Goal: Task Accomplishment & Management: Use online tool/utility

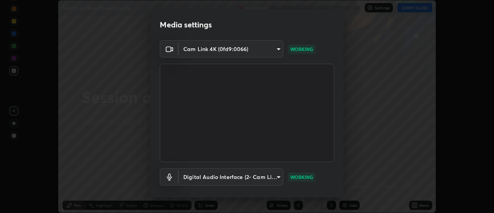
scroll to position [41, 0]
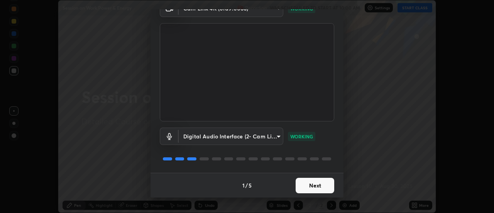
click at [316, 184] on button "Next" at bounding box center [315, 185] width 39 height 15
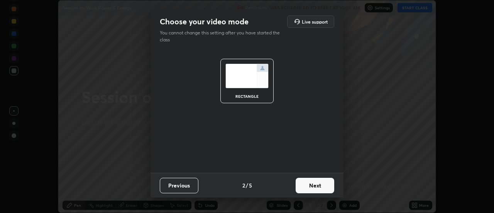
scroll to position [0, 0]
click at [318, 185] on button "Next" at bounding box center [315, 185] width 39 height 15
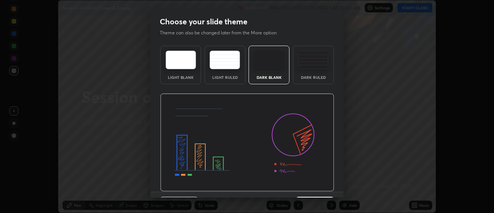
scroll to position [19, 0]
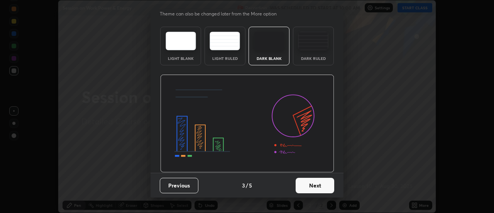
click at [315, 184] on button "Next" at bounding box center [315, 185] width 39 height 15
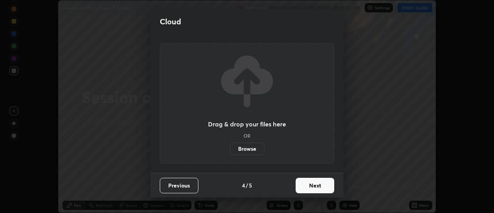
scroll to position [0, 0]
click at [318, 184] on button "Next" at bounding box center [315, 185] width 39 height 15
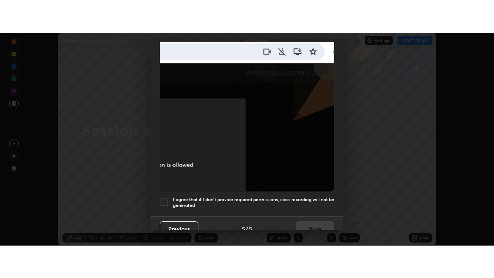
scroll to position [198, 0]
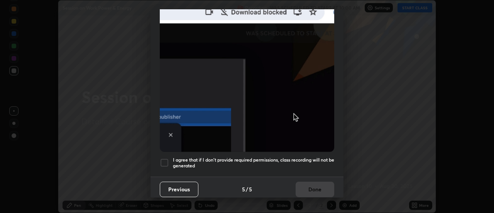
click at [161, 158] on div at bounding box center [164, 162] width 9 height 9
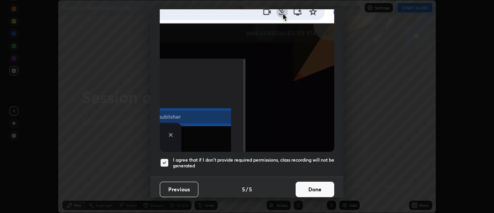
click at [318, 189] on button "Done" at bounding box center [315, 188] width 39 height 15
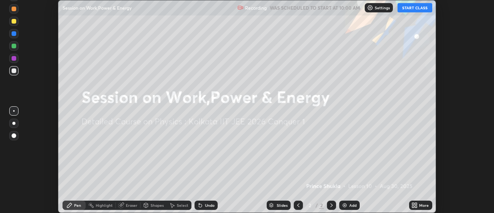
click at [410, 9] on button "START CLASS" at bounding box center [414, 7] width 35 height 9
click at [414, 205] on icon at bounding box center [414, 205] width 6 height 6
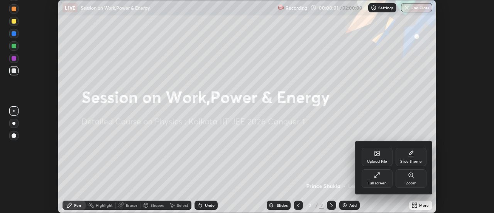
click at [380, 179] on div "Full screen" at bounding box center [377, 178] width 31 height 19
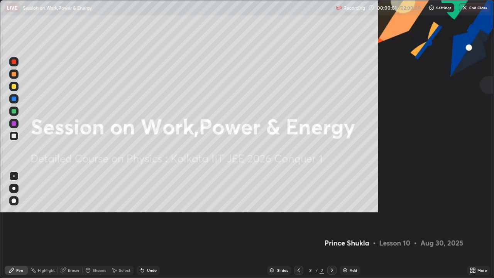
scroll to position [278, 494]
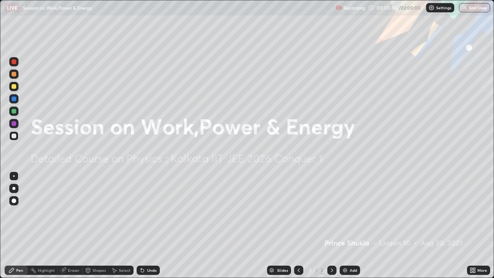
click at [350, 212] on div "Add" at bounding box center [353, 270] width 7 height 4
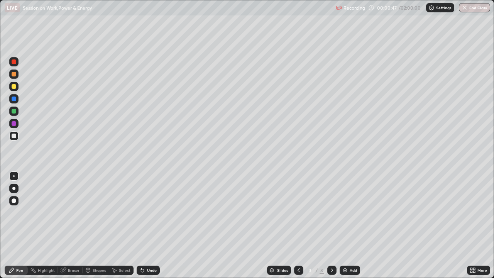
click at [17, 86] on div at bounding box center [13, 86] width 9 height 9
click at [15, 74] on div at bounding box center [14, 74] width 5 height 5
click at [14, 62] on div at bounding box center [14, 61] width 5 height 5
click at [74, 212] on div "Eraser" at bounding box center [74, 270] width 12 height 4
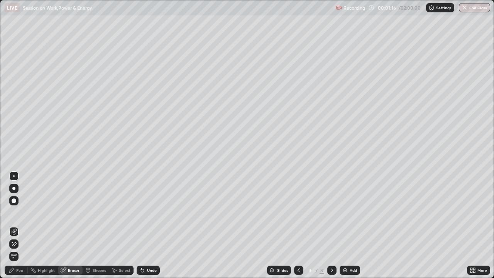
click at [20, 212] on div "Pen" at bounding box center [19, 270] width 7 height 4
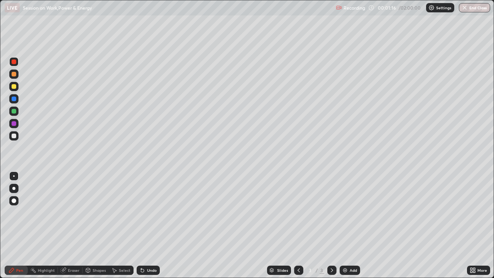
click at [18, 212] on div "Pen" at bounding box center [19, 270] width 7 height 4
click at [15, 85] on div at bounding box center [14, 86] width 5 height 5
click at [18, 74] on div at bounding box center [13, 73] width 9 height 9
click at [15, 62] on div at bounding box center [14, 61] width 5 height 5
click at [14, 74] on div at bounding box center [14, 74] width 5 height 5
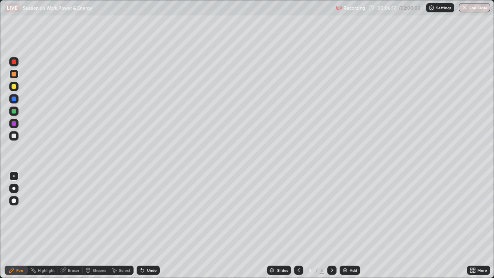
click at [14, 62] on div at bounding box center [14, 61] width 5 height 5
click at [18, 101] on div at bounding box center [13, 98] width 9 height 9
click at [17, 89] on div at bounding box center [13, 86] width 9 height 9
click at [17, 111] on div at bounding box center [13, 111] width 9 height 9
click at [95, 212] on div "Shapes" at bounding box center [99, 270] width 13 height 4
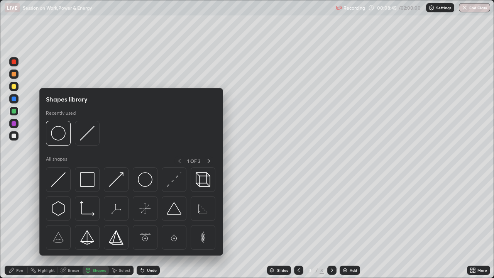
click at [74, 212] on div "Eraser" at bounding box center [74, 270] width 12 height 4
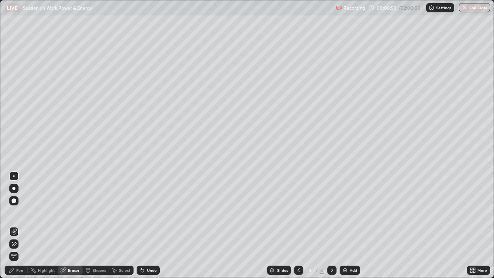
click at [19, 212] on div "Pen" at bounding box center [19, 270] width 7 height 4
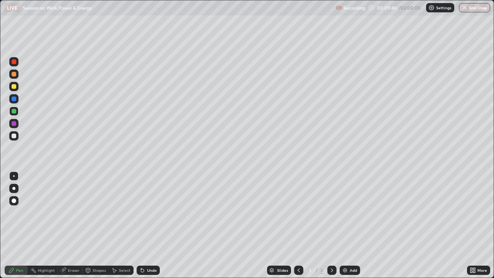
click at [346, 212] on img at bounding box center [345, 270] width 6 height 6
click at [297, 212] on icon at bounding box center [299, 270] width 6 height 6
click at [330, 212] on icon at bounding box center [332, 270] width 6 height 6
click at [298, 212] on icon at bounding box center [299, 270] width 6 height 6
click at [331, 212] on icon at bounding box center [332, 270] width 2 height 4
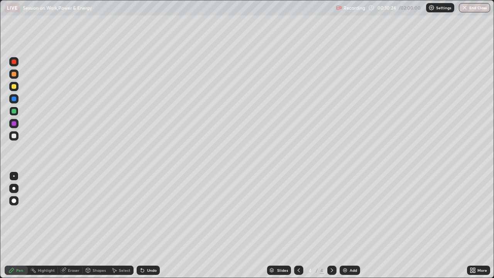
click at [298, 212] on icon at bounding box center [299, 270] width 6 height 6
click at [331, 212] on icon at bounding box center [332, 270] width 6 height 6
click at [301, 212] on div at bounding box center [298, 270] width 9 height 9
click at [332, 212] on icon at bounding box center [332, 270] width 6 height 6
click at [299, 212] on icon at bounding box center [299, 270] width 6 height 6
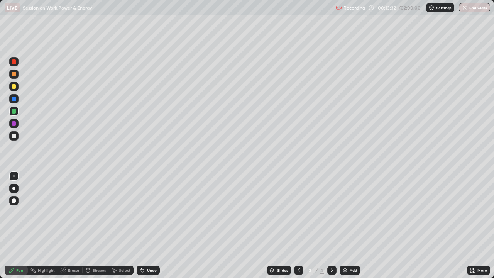
click at [331, 212] on icon at bounding box center [332, 270] width 6 height 6
click at [302, 212] on div at bounding box center [298, 270] width 9 height 9
click at [331, 212] on icon at bounding box center [332, 270] width 6 height 6
click at [300, 212] on icon at bounding box center [299, 270] width 6 height 6
click at [331, 212] on icon at bounding box center [332, 270] width 6 height 6
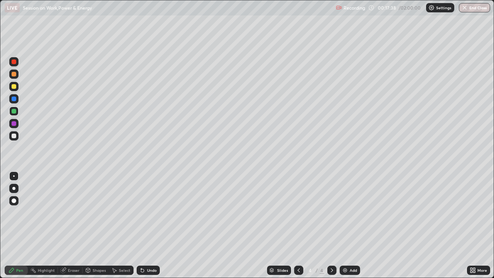
click at [299, 212] on icon at bounding box center [299, 270] width 6 height 6
click at [334, 212] on div at bounding box center [331, 270] width 9 height 9
click at [301, 212] on div at bounding box center [298, 269] width 9 height 15
click at [334, 212] on icon at bounding box center [332, 270] width 6 height 6
click at [17, 87] on div at bounding box center [13, 86] width 9 height 9
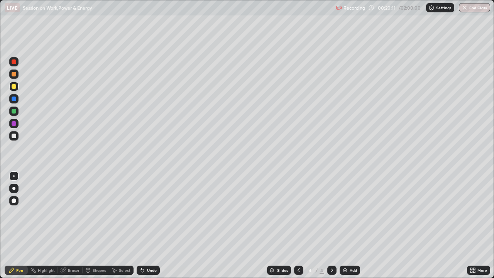
click at [369, 212] on div "Slides 4 / 4 Add" at bounding box center [313, 269] width 307 height 15
click at [404, 212] on div "Slides 4 / 4 Add" at bounding box center [313, 269] width 307 height 15
click at [16, 97] on div at bounding box center [14, 98] width 5 height 5
click at [16, 86] on div at bounding box center [13, 86] width 9 height 9
click at [352, 212] on div "Add" at bounding box center [353, 270] width 7 height 4
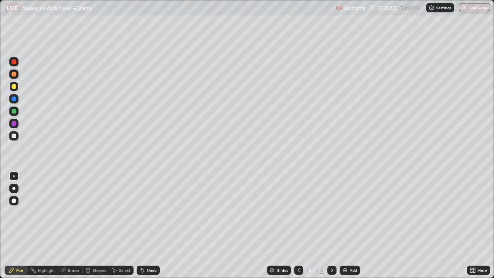
click at [16, 74] on div at bounding box center [14, 74] width 5 height 5
click at [19, 124] on div at bounding box center [14, 123] width 12 height 12
click at [148, 212] on div "Undo" at bounding box center [152, 270] width 10 height 4
click at [74, 212] on div "Eraser" at bounding box center [74, 270] width 12 height 4
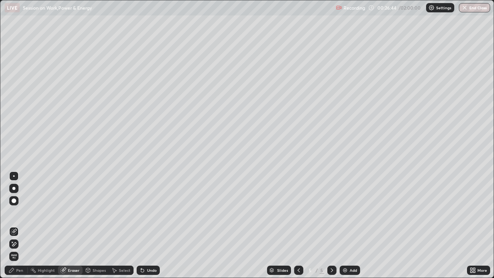
click at [19, 212] on div "Pen" at bounding box center [16, 270] width 23 height 9
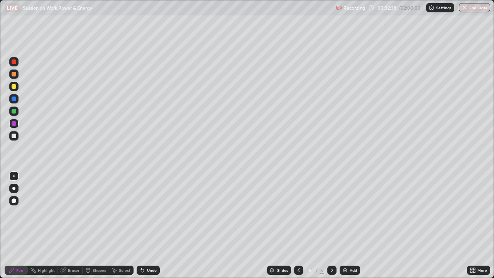
click at [98, 212] on div "Shapes" at bounding box center [96, 270] width 26 height 9
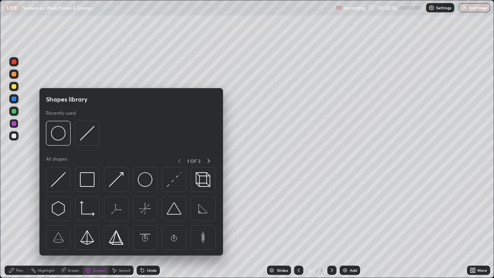
click at [73, 212] on div "Eraser" at bounding box center [74, 270] width 12 height 4
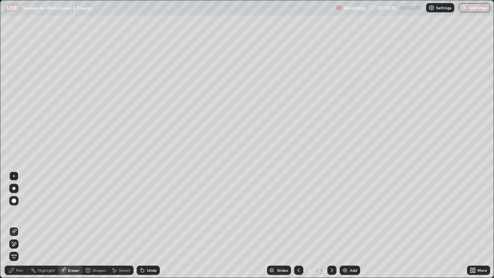
click at [22, 212] on div "Pen" at bounding box center [19, 270] width 7 height 4
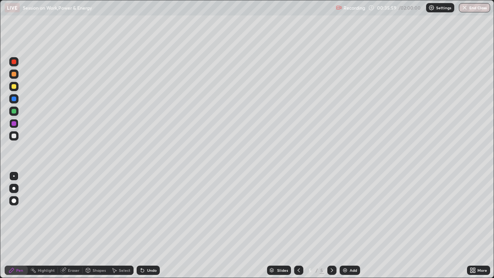
click at [107, 212] on div "Shapes" at bounding box center [96, 270] width 26 height 9
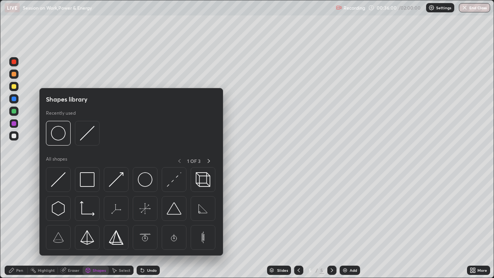
click at [73, 212] on div "Eraser" at bounding box center [74, 270] width 12 height 4
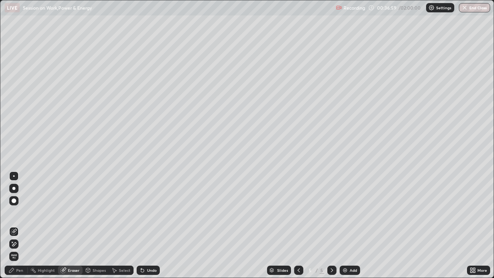
click at [353, 212] on div "Add" at bounding box center [353, 270] width 7 height 4
click at [15, 212] on div "Pen" at bounding box center [16, 270] width 23 height 9
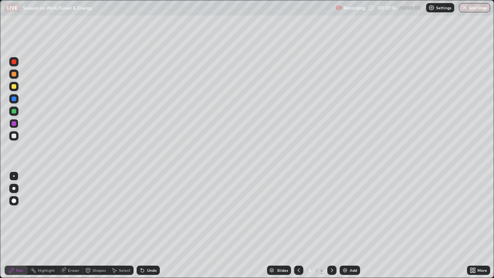
click at [149, 212] on div "Undo" at bounding box center [152, 270] width 10 height 4
click at [17, 84] on div at bounding box center [13, 86] width 9 height 9
click at [107, 212] on div "Shapes" at bounding box center [96, 270] width 26 height 9
click at [73, 212] on div "Eraser" at bounding box center [74, 270] width 12 height 4
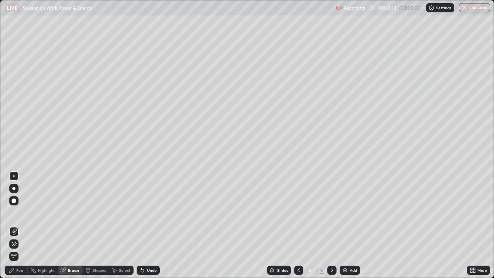
click at [15, 212] on div "Pen" at bounding box center [16, 270] width 23 height 9
click at [19, 212] on div "Pen" at bounding box center [19, 270] width 7 height 4
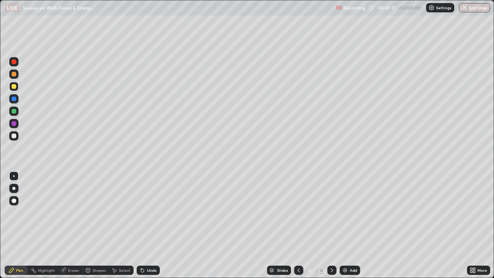
click at [331, 212] on icon at bounding box center [332, 270] width 6 height 6
click at [330, 212] on icon at bounding box center [332, 270] width 6 height 6
click at [347, 212] on img at bounding box center [345, 270] width 6 height 6
click at [15, 83] on div at bounding box center [13, 86] width 9 height 9
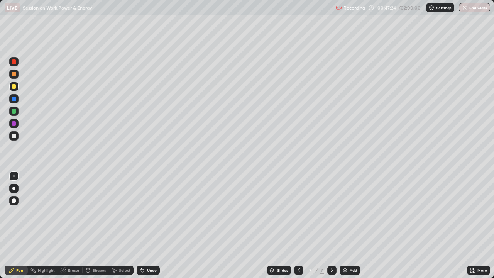
click at [16, 74] on div at bounding box center [14, 74] width 5 height 5
click at [145, 212] on div "Undo" at bounding box center [148, 270] width 23 height 9
click at [147, 212] on div "Undo" at bounding box center [148, 270] width 23 height 9
click at [17, 112] on div at bounding box center [13, 111] width 9 height 9
click at [347, 212] on div "Add" at bounding box center [350, 270] width 20 height 9
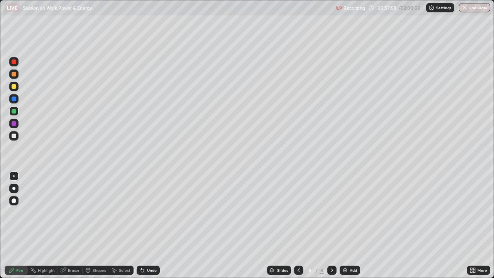
click at [294, 212] on div at bounding box center [298, 270] width 9 height 9
click at [331, 212] on icon at bounding box center [332, 270] width 6 height 6
click at [14, 74] on div at bounding box center [14, 74] width 5 height 5
click at [153, 212] on div "Undo" at bounding box center [152, 270] width 10 height 4
click at [17, 88] on div at bounding box center [13, 86] width 9 height 9
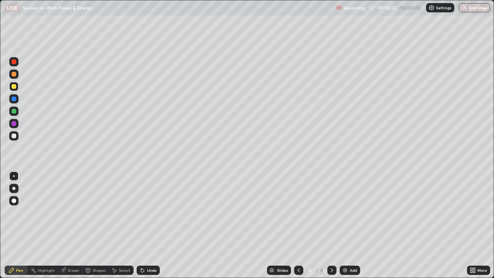
click at [298, 212] on icon at bounding box center [299, 270] width 6 height 6
click at [331, 212] on div at bounding box center [331, 270] width 9 height 9
click at [297, 212] on icon at bounding box center [299, 270] width 6 height 6
click at [298, 212] on icon at bounding box center [299, 270] width 6 height 6
click at [297, 212] on icon at bounding box center [299, 270] width 6 height 6
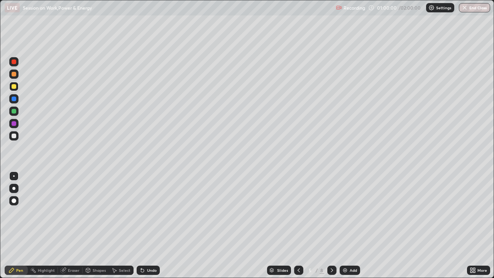
click at [298, 212] on icon at bounding box center [299, 270] width 6 height 6
click at [297, 212] on icon at bounding box center [299, 270] width 6 height 6
click at [333, 212] on icon at bounding box center [332, 270] width 6 height 6
click at [332, 212] on icon at bounding box center [332, 270] width 6 height 6
click at [331, 212] on icon at bounding box center [332, 270] width 6 height 6
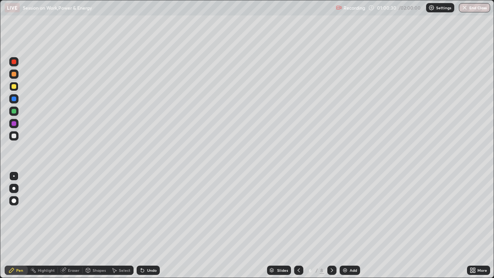
click at [330, 212] on div at bounding box center [331, 270] width 9 height 9
click at [331, 212] on icon at bounding box center [332, 270] width 2 height 4
click at [14, 123] on div at bounding box center [14, 123] width 5 height 5
click at [350, 212] on div "Add" at bounding box center [350, 270] width 20 height 9
click at [298, 212] on icon at bounding box center [299, 270] width 6 height 6
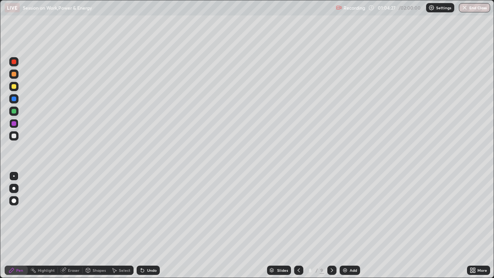
click at [331, 212] on icon at bounding box center [332, 270] width 6 height 6
click at [298, 212] on icon at bounding box center [299, 270] width 6 height 6
click at [331, 212] on icon at bounding box center [332, 270] width 2 height 4
click at [298, 212] on icon at bounding box center [299, 270] width 6 height 6
click at [332, 212] on icon at bounding box center [332, 270] width 6 height 6
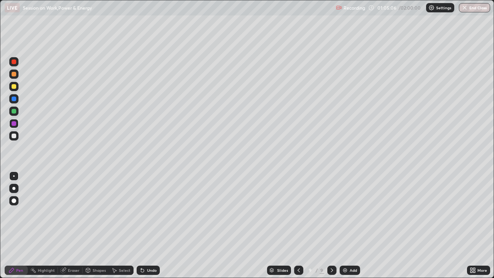
click at [299, 212] on icon at bounding box center [299, 270] width 6 height 6
click at [331, 212] on icon at bounding box center [332, 270] width 6 height 6
click at [298, 212] on icon at bounding box center [299, 270] width 6 height 6
click at [331, 212] on icon at bounding box center [332, 270] width 2 height 4
click at [151, 212] on div "Undo" at bounding box center [152, 270] width 10 height 4
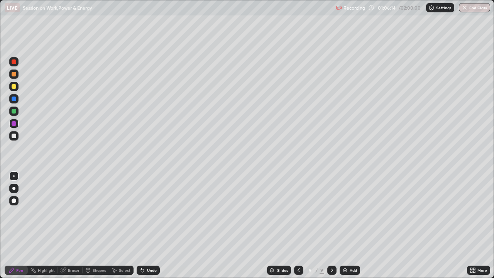
click at [156, 212] on div "Undo" at bounding box center [152, 270] width 10 height 4
click at [298, 212] on icon at bounding box center [299, 270] width 6 height 6
click at [331, 212] on div at bounding box center [331, 270] width 9 height 9
click at [331, 212] on icon at bounding box center [332, 270] width 6 height 6
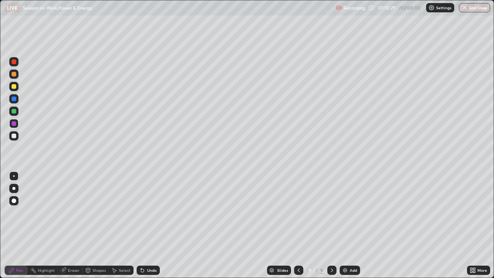
click at [344, 212] on img at bounding box center [345, 270] width 6 height 6
click at [12, 77] on div at bounding box center [13, 73] width 9 height 9
click at [14, 90] on div at bounding box center [13, 86] width 9 height 9
click at [300, 212] on icon at bounding box center [298, 270] width 6 height 6
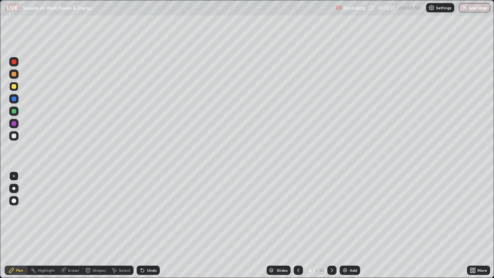
click at [332, 212] on icon at bounding box center [332, 270] width 2 height 4
click at [330, 212] on icon at bounding box center [332, 270] width 6 height 6
click at [328, 212] on div at bounding box center [331, 270] width 9 height 9
click at [17, 98] on div at bounding box center [13, 98] width 9 height 9
click at [14, 73] on div at bounding box center [14, 74] width 5 height 5
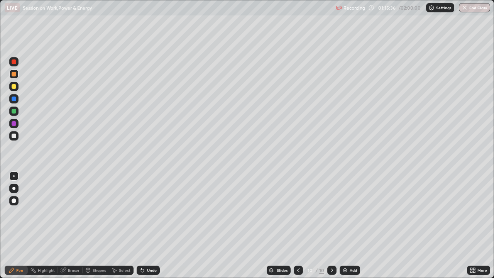
click at [73, 212] on div "Eraser" at bounding box center [74, 270] width 12 height 4
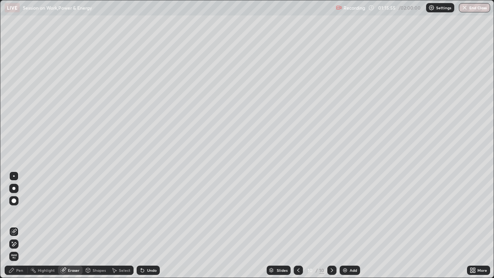
click at [352, 212] on div "Add" at bounding box center [350, 270] width 20 height 9
click at [17, 212] on div "Pen" at bounding box center [19, 270] width 7 height 4
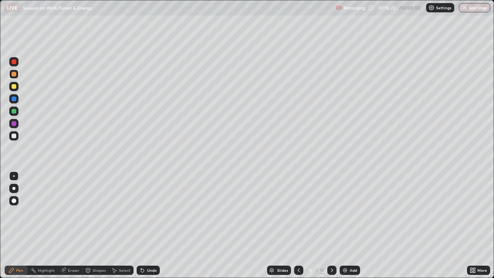
click at [15, 135] on div at bounding box center [14, 136] width 5 height 5
click at [14, 100] on div at bounding box center [14, 98] width 5 height 5
click at [17, 75] on div at bounding box center [13, 73] width 9 height 9
click at [14, 90] on div at bounding box center [13, 86] width 9 height 9
click at [14, 99] on div at bounding box center [14, 98] width 5 height 5
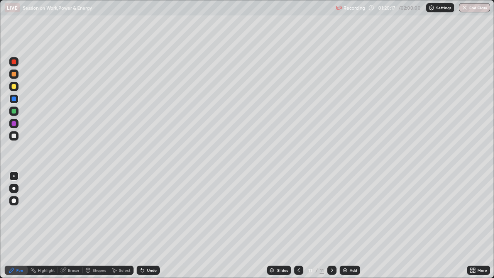
click at [154, 212] on div "Undo" at bounding box center [152, 270] width 10 height 4
click at [16, 108] on div at bounding box center [13, 111] width 9 height 9
click at [353, 212] on div "Add" at bounding box center [350, 270] width 20 height 9
click at [16, 88] on div at bounding box center [13, 86] width 9 height 9
click at [353, 212] on div "Add" at bounding box center [353, 270] width 7 height 4
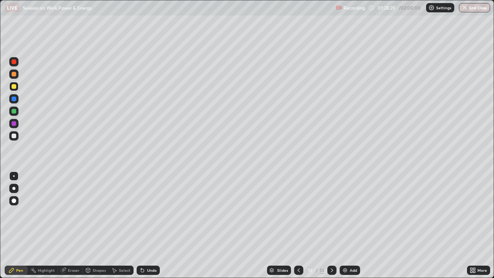
click at [16, 73] on div at bounding box center [14, 74] width 5 height 5
click at [69, 212] on div "Eraser" at bounding box center [70, 270] width 25 height 9
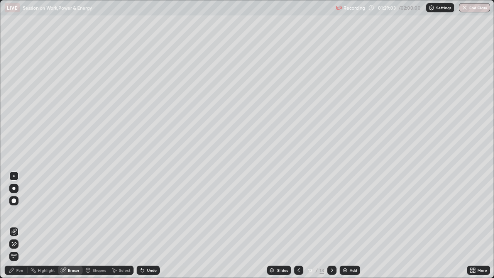
click at [20, 212] on div "Pen" at bounding box center [16, 270] width 23 height 9
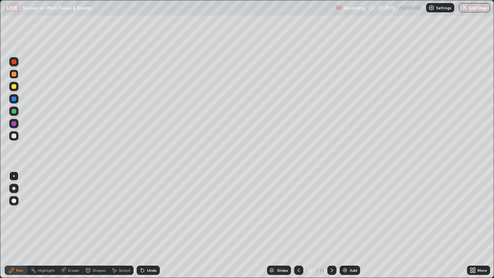
click at [14, 87] on div at bounding box center [14, 86] width 5 height 5
click at [18, 98] on div at bounding box center [13, 98] width 9 height 9
click at [17, 122] on div at bounding box center [13, 123] width 9 height 9
click at [17, 76] on div at bounding box center [13, 73] width 9 height 9
click at [15, 88] on div at bounding box center [14, 86] width 5 height 5
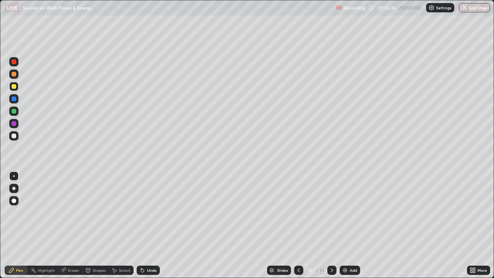
click at [298, 212] on icon at bounding box center [299, 270] width 6 height 6
click at [332, 212] on icon at bounding box center [332, 270] width 6 height 6
click at [91, 212] on div "Shapes" at bounding box center [96, 270] width 26 height 9
click at [72, 212] on div "Eraser" at bounding box center [74, 270] width 12 height 4
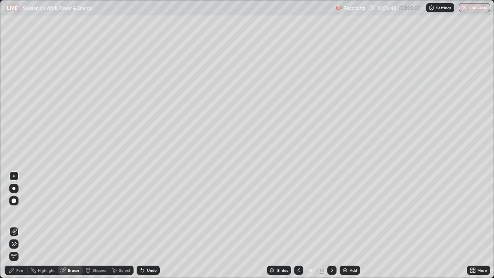
click at [17, 212] on div "Pen" at bounding box center [16, 270] width 23 height 9
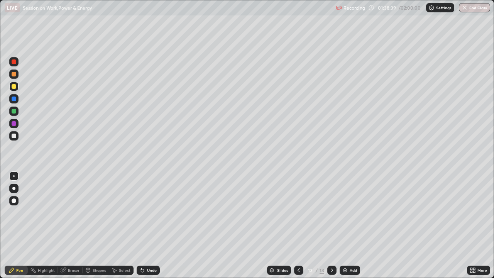
click at [115, 212] on icon at bounding box center [115, 270] width 4 height 5
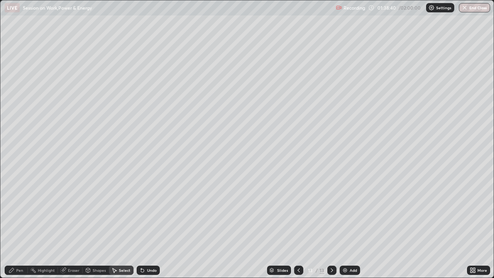
click at [90, 212] on icon at bounding box center [88, 270] width 6 height 6
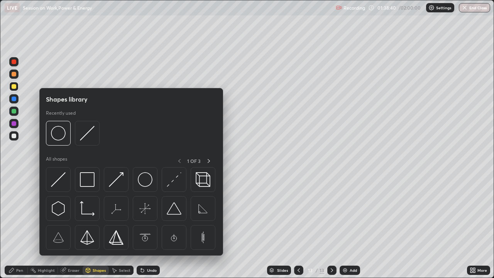
click at [69, 212] on div "Eraser" at bounding box center [74, 270] width 12 height 4
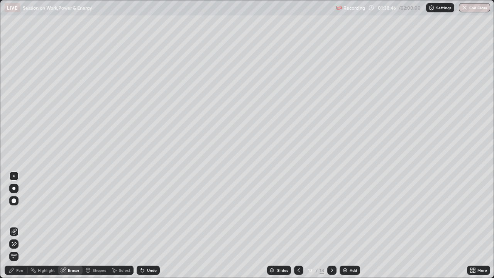
click at [18, 212] on div "Pen" at bounding box center [19, 270] width 7 height 4
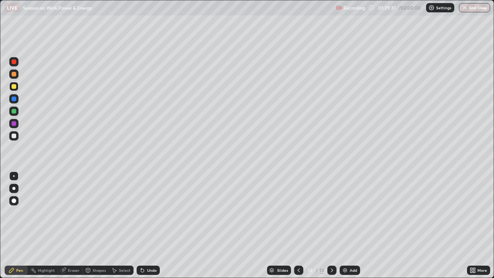
click at [73, 212] on div "Eraser" at bounding box center [74, 270] width 12 height 4
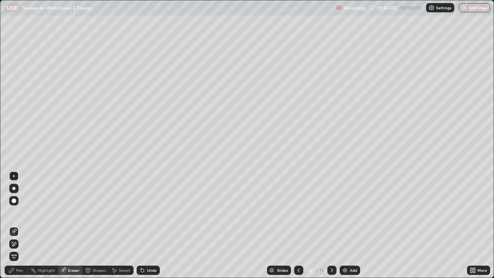
click at [19, 212] on div "Pen" at bounding box center [16, 270] width 23 height 9
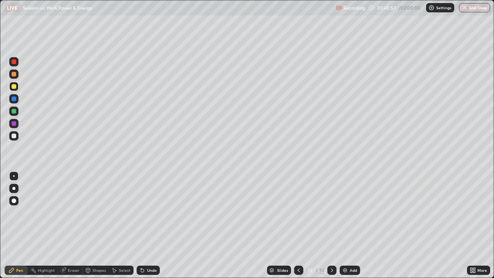
click at [347, 212] on img at bounding box center [345, 270] width 6 height 6
click at [299, 212] on icon at bounding box center [299, 270] width 6 height 6
click at [334, 212] on div at bounding box center [331, 270] width 9 height 9
click at [331, 212] on icon at bounding box center [332, 270] width 6 height 6
click at [298, 212] on div at bounding box center [298, 270] width 9 height 9
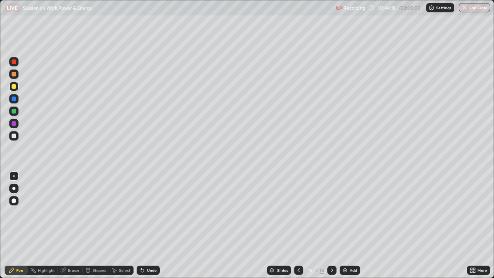
click at [475, 7] on button "End Class" at bounding box center [474, 7] width 31 height 9
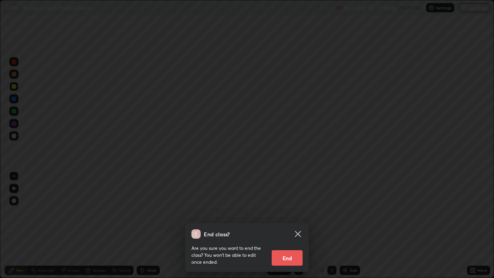
click at [282, 212] on button "End" at bounding box center [287, 257] width 31 height 15
